Goal: Consume media (video, audio)

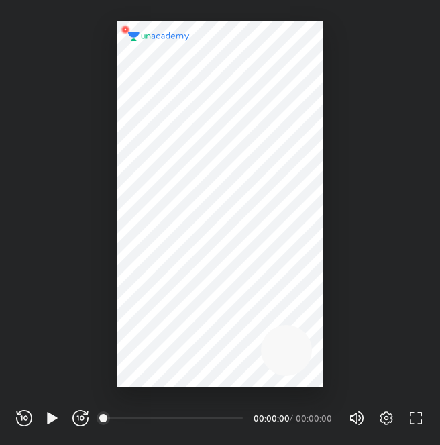
scroll to position [445, 440]
click at [80, 419] on icon "button" at bounding box center [82, 417] width 4 height 5
drag, startPoint x: 80, startPoint y: 419, endPoint x: 118, endPoint y: 420, distance: 38.3
click at [118, 420] on div "REWIND (J) PLAY (K) FORWARD (L) 00:00 00:00:00 / 00:00:00 Volume (M) 100% Setti…" at bounding box center [220, 418] width 408 height 20
click at [118, 420] on div "00:00" at bounding box center [174, 417] width 138 height 13
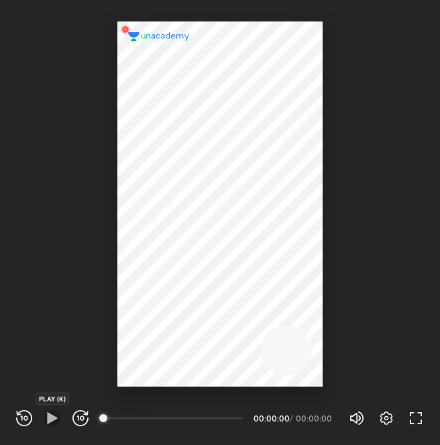
click at [50, 419] on icon "button" at bounding box center [52, 417] width 10 height 11
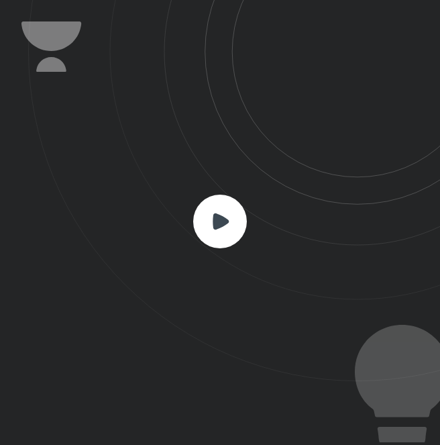
click at [215, 234] on rect at bounding box center [220, 222] width 54 height 54
click at [219, 221] on icon at bounding box center [221, 221] width 16 height 16
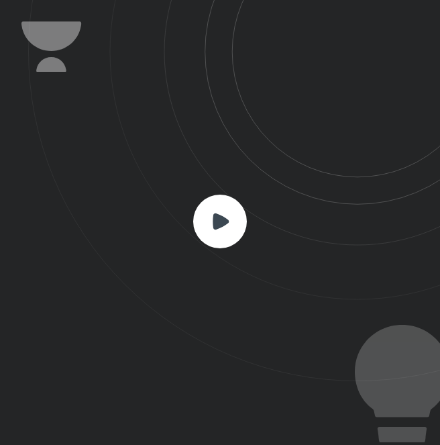
click at [219, 221] on icon at bounding box center [221, 221] width 16 height 16
